Goal: Information Seeking & Learning: Learn about a topic

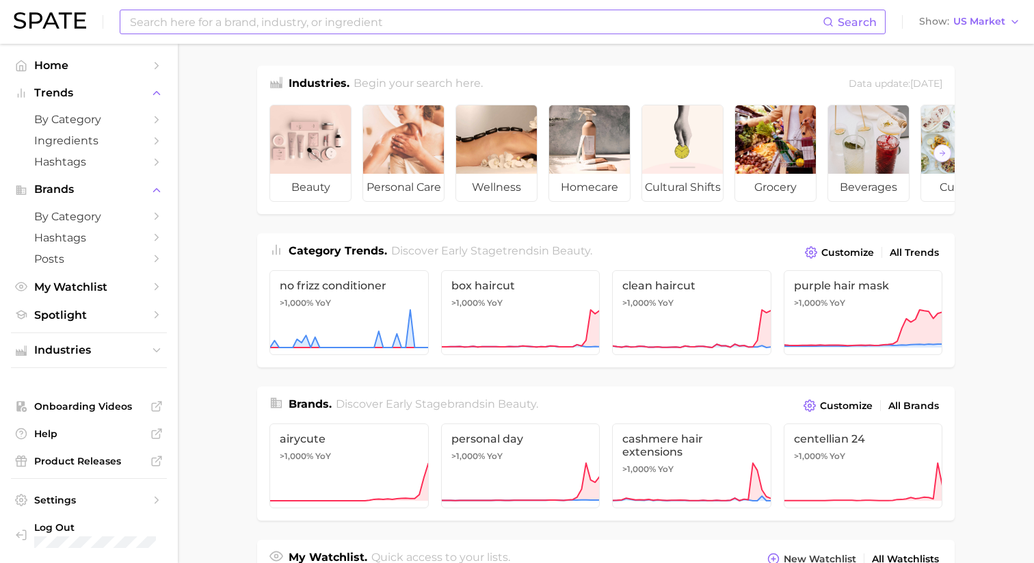
click at [185, 26] on input at bounding box center [476, 21] width 694 height 23
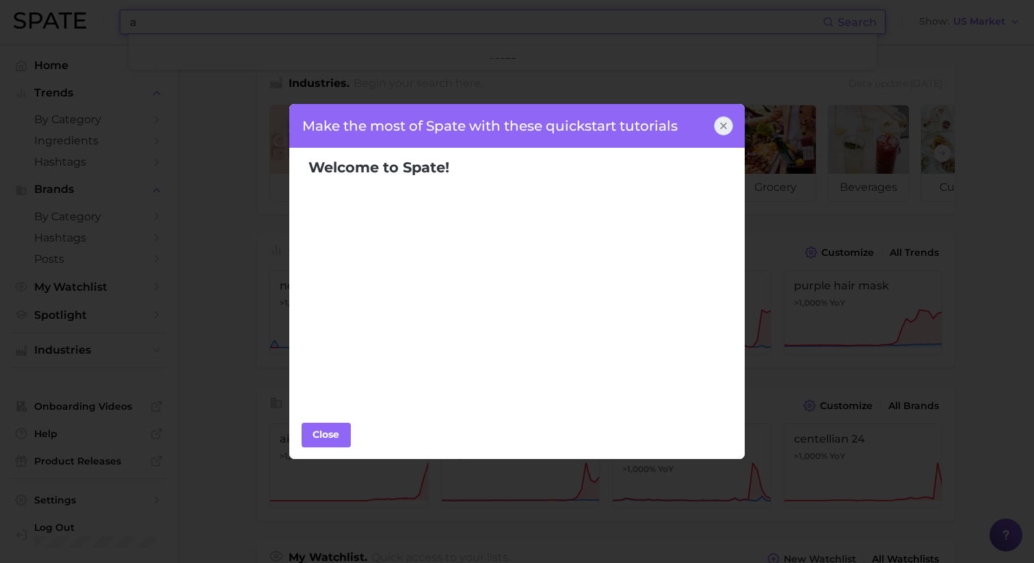
click at [715, 131] on div at bounding box center [723, 125] width 19 height 19
click at [716, 131] on div at bounding box center [723, 125] width 19 height 19
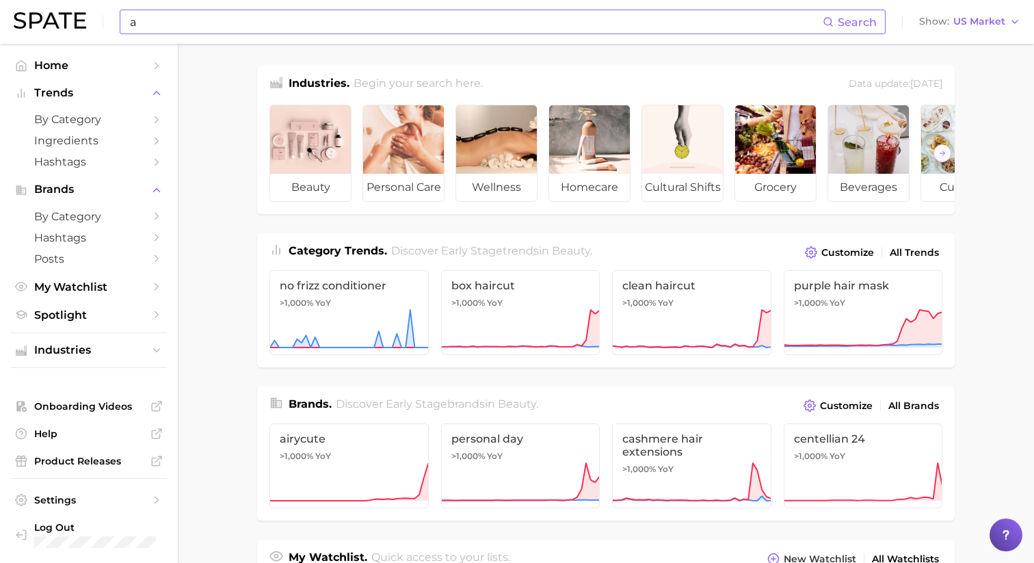
click at [332, 29] on input "a" at bounding box center [476, 21] width 694 height 23
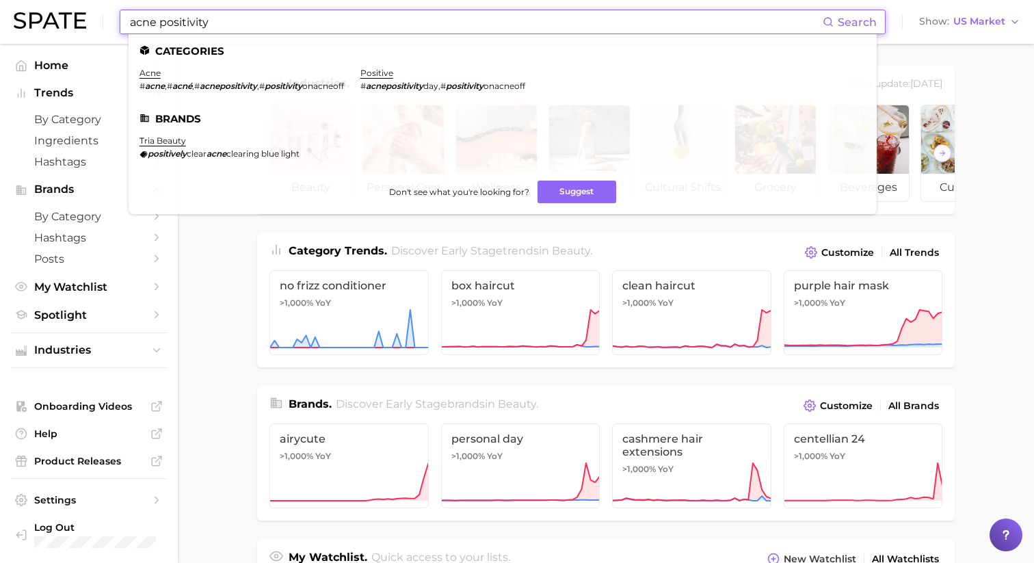
click at [132, 21] on input "acne positivity" at bounding box center [476, 21] width 694 height 23
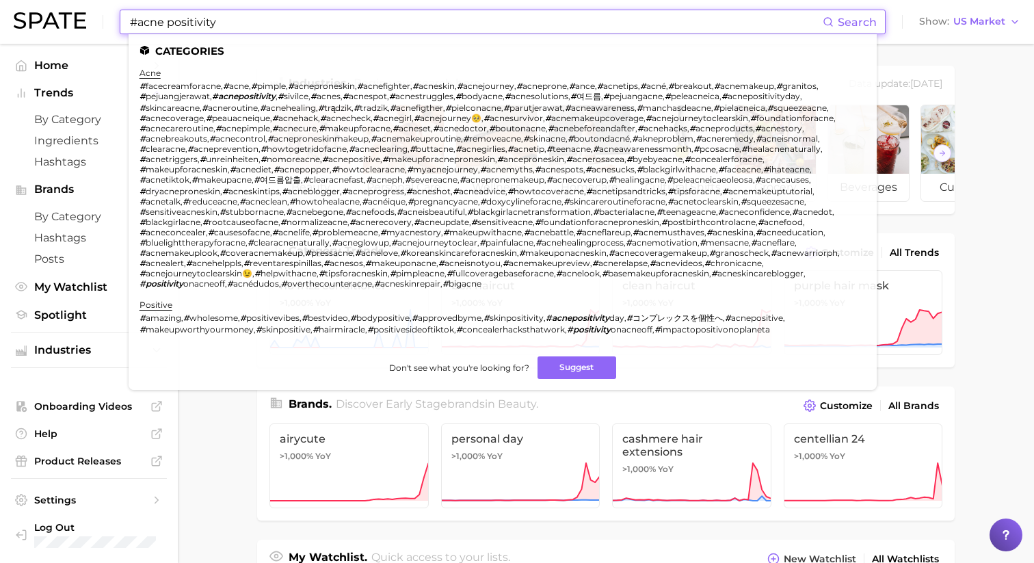
type input "#acnepositivity"
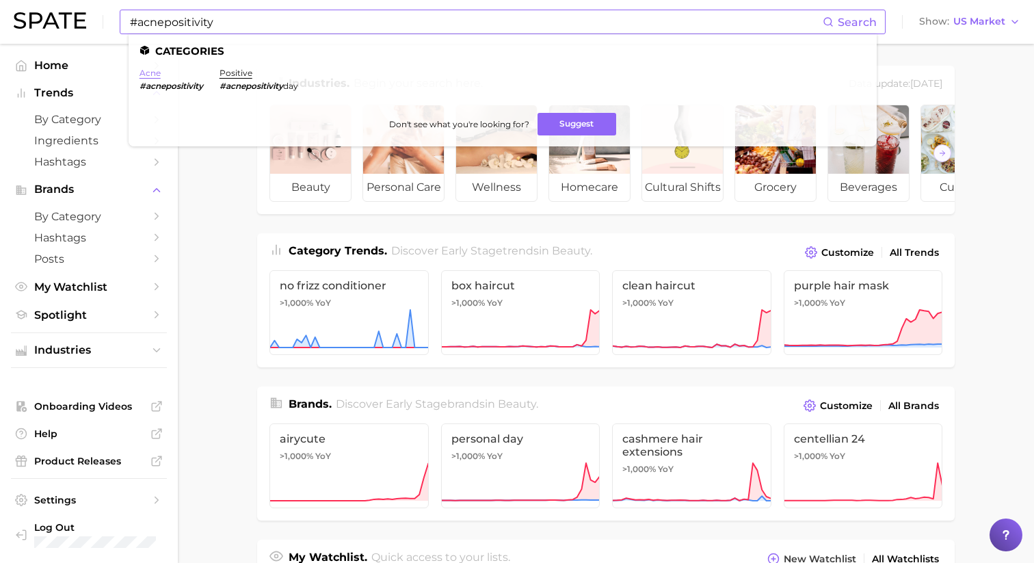
click at [148, 71] on link "acne" at bounding box center [150, 73] width 21 height 10
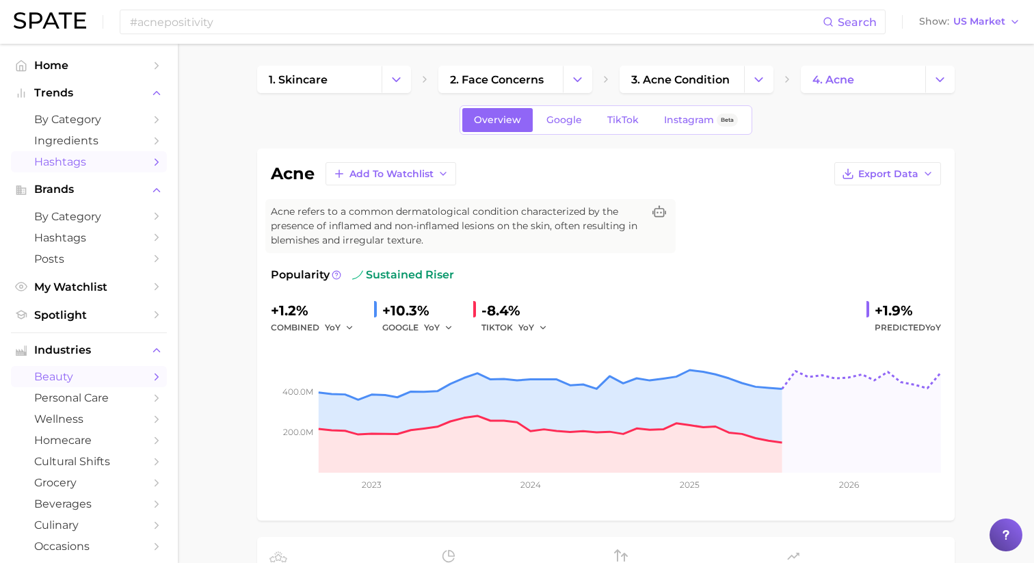
click at [61, 165] on span "Hashtags" at bounding box center [88, 161] width 109 height 13
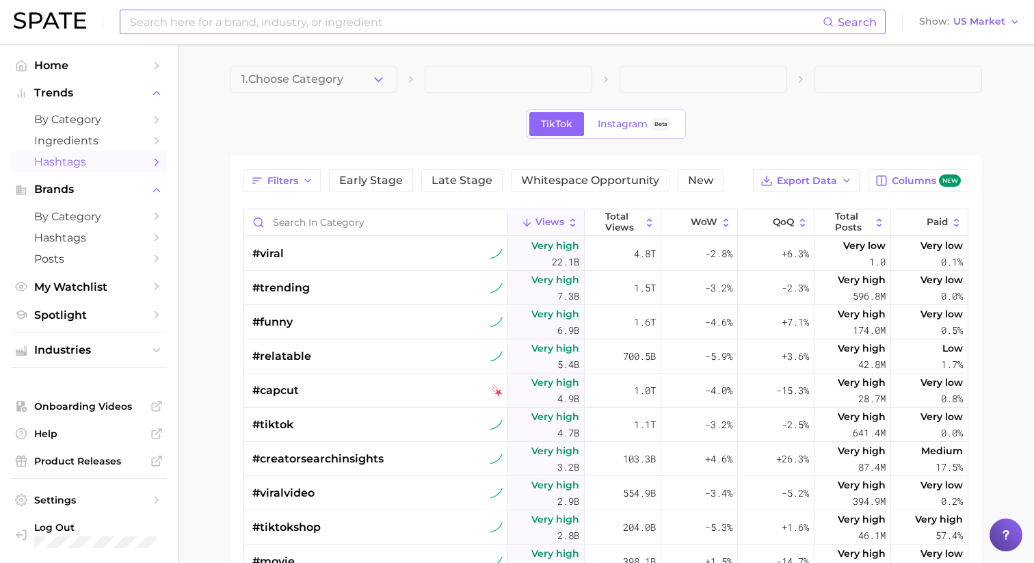
click at [266, 29] on input at bounding box center [476, 21] width 694 height 23
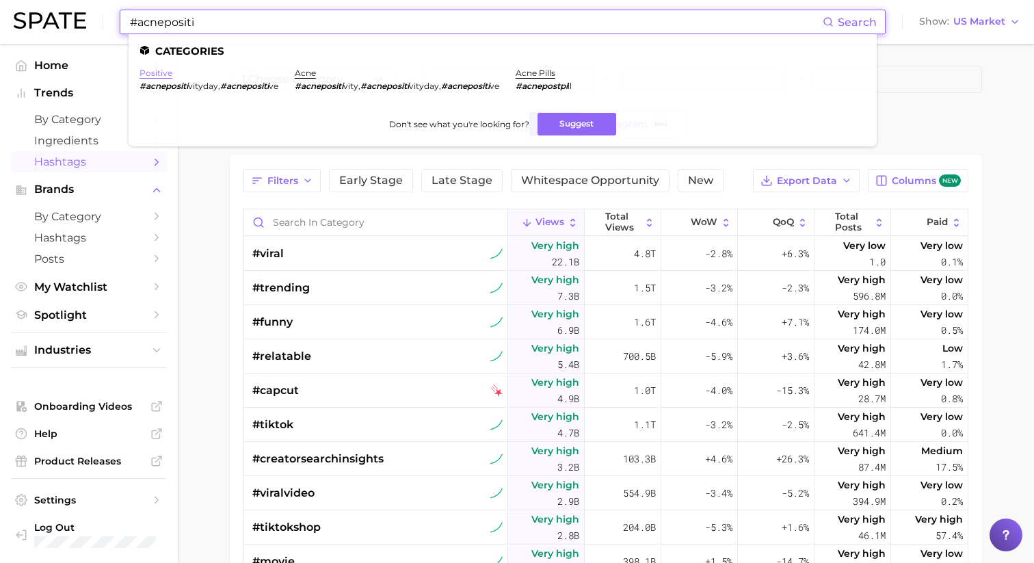
type input "#acnepositi"
click at [153, 70] on link "positive" at bounding box center [156, 73] width 33 height 10
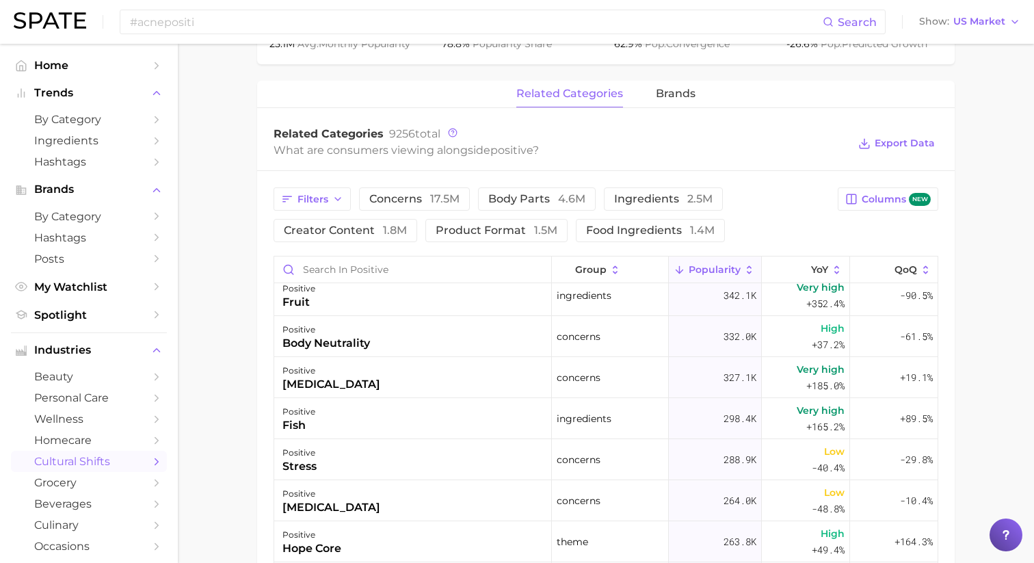
scroll to position [799, 0]
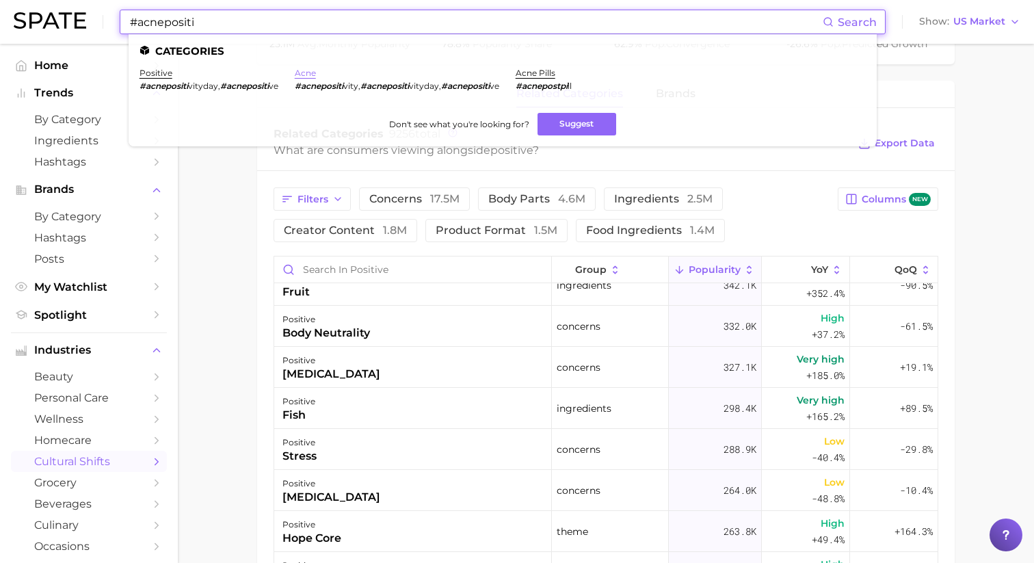
click at [309, 71] on link "acne" at bounding box center [305, 73] width 21 height 10
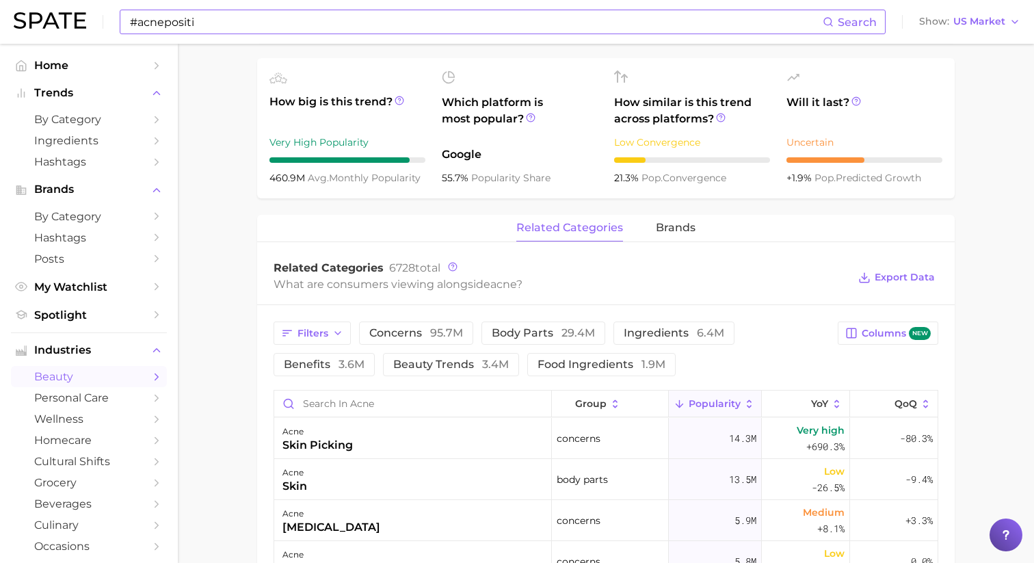
scroll to position [479, 0]
click at [662, 235] on button "brands" at bounding box center [676, 227] width 40 height 27
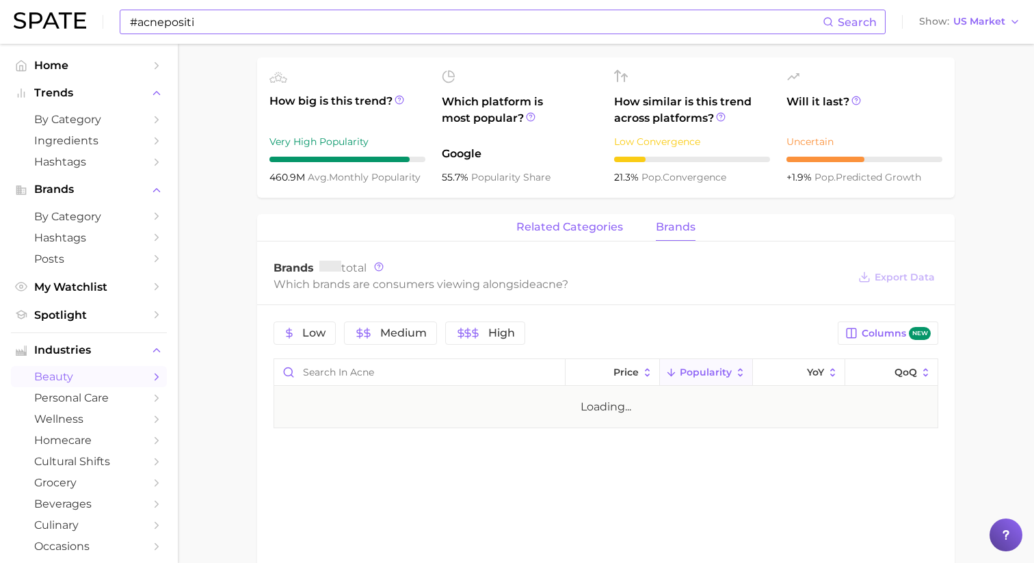
click at [599, 233] on button "related categories" at bounding box center [569, 227] width 107 height 27
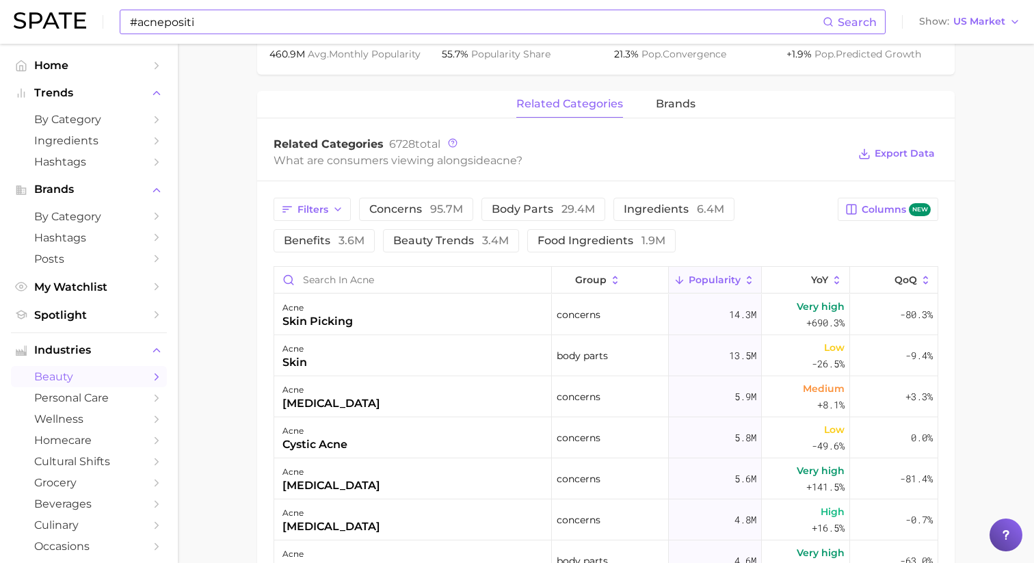
scroll to position [954, 0]
